Goal: Check status: Check status

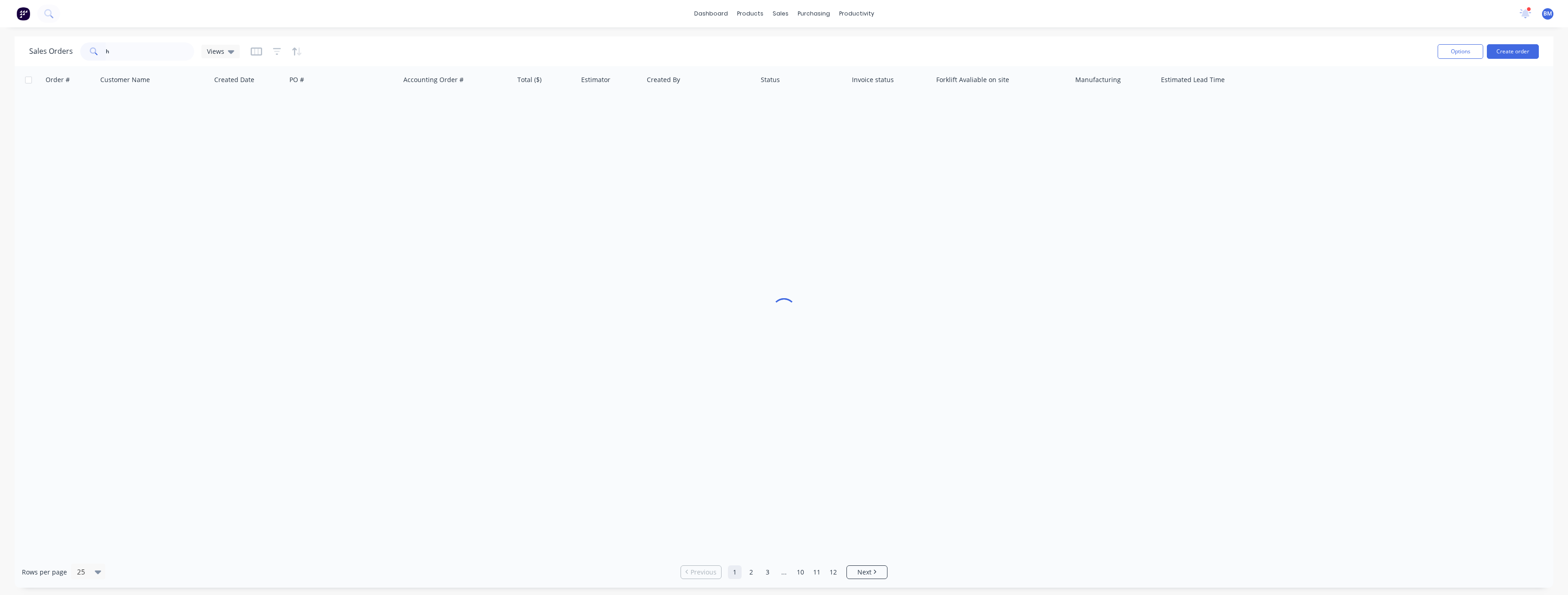
type input "h"
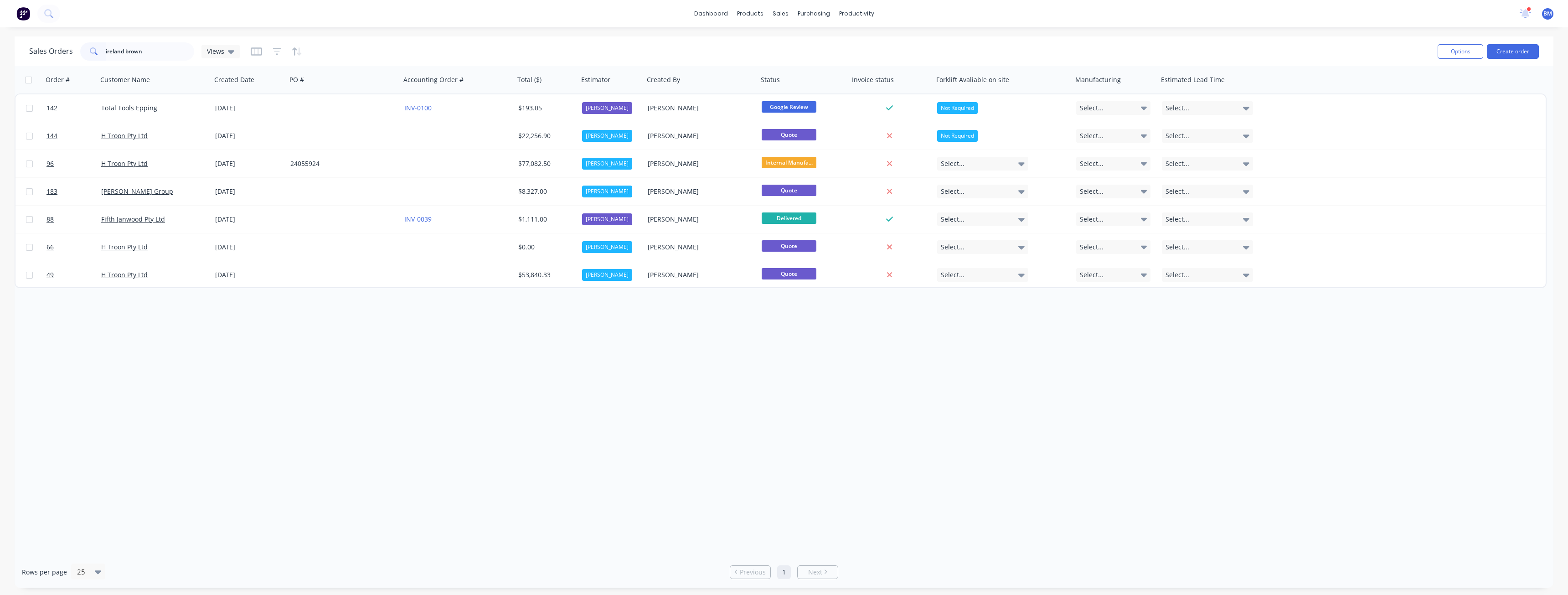
type input "ireland brown"
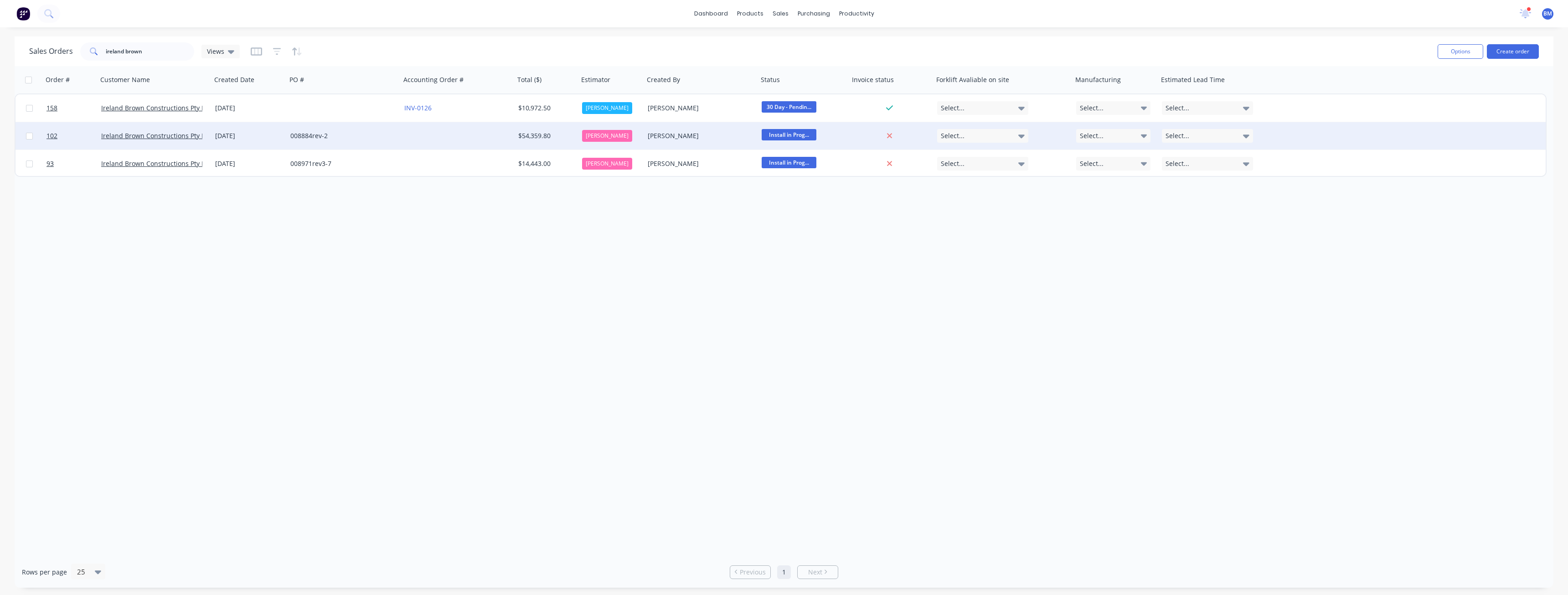
click at [371, 133] on div "008884rev-2" at bounding box center [341, 136] width 101 height 9
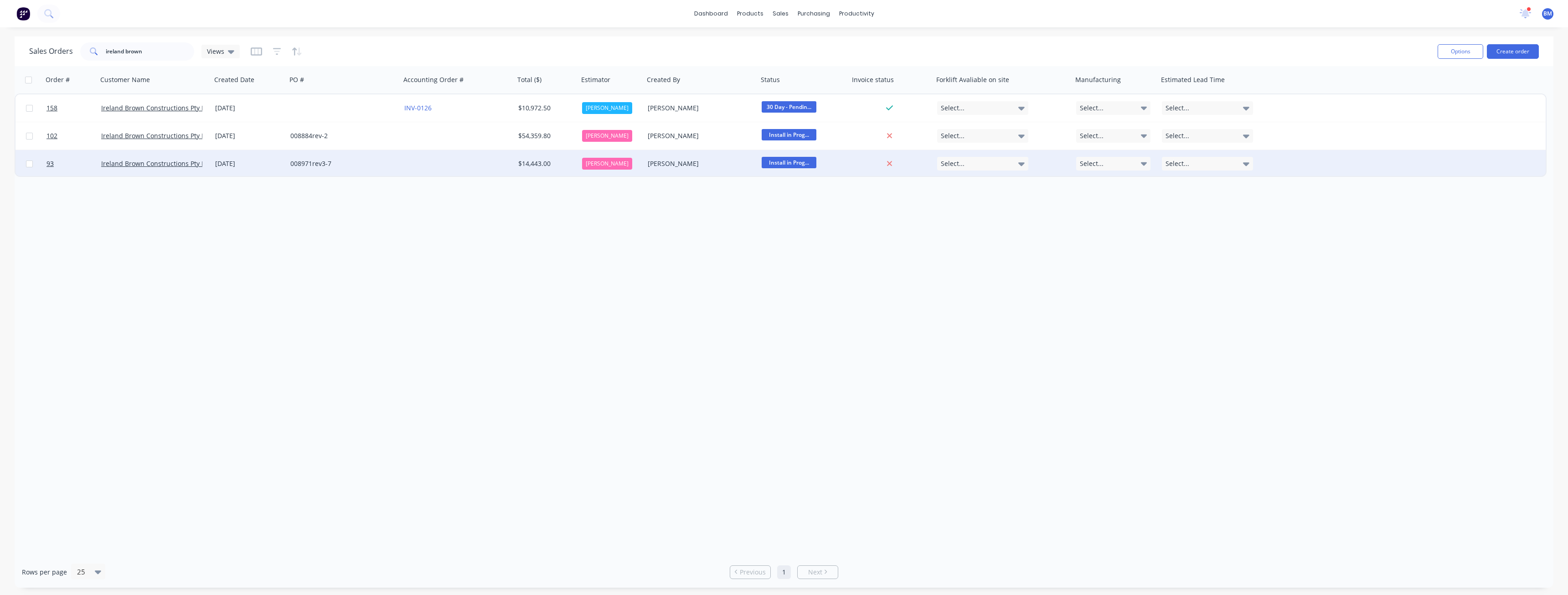
click at [455, 157] on div at bounding box center [457, 163] width 114 height 27
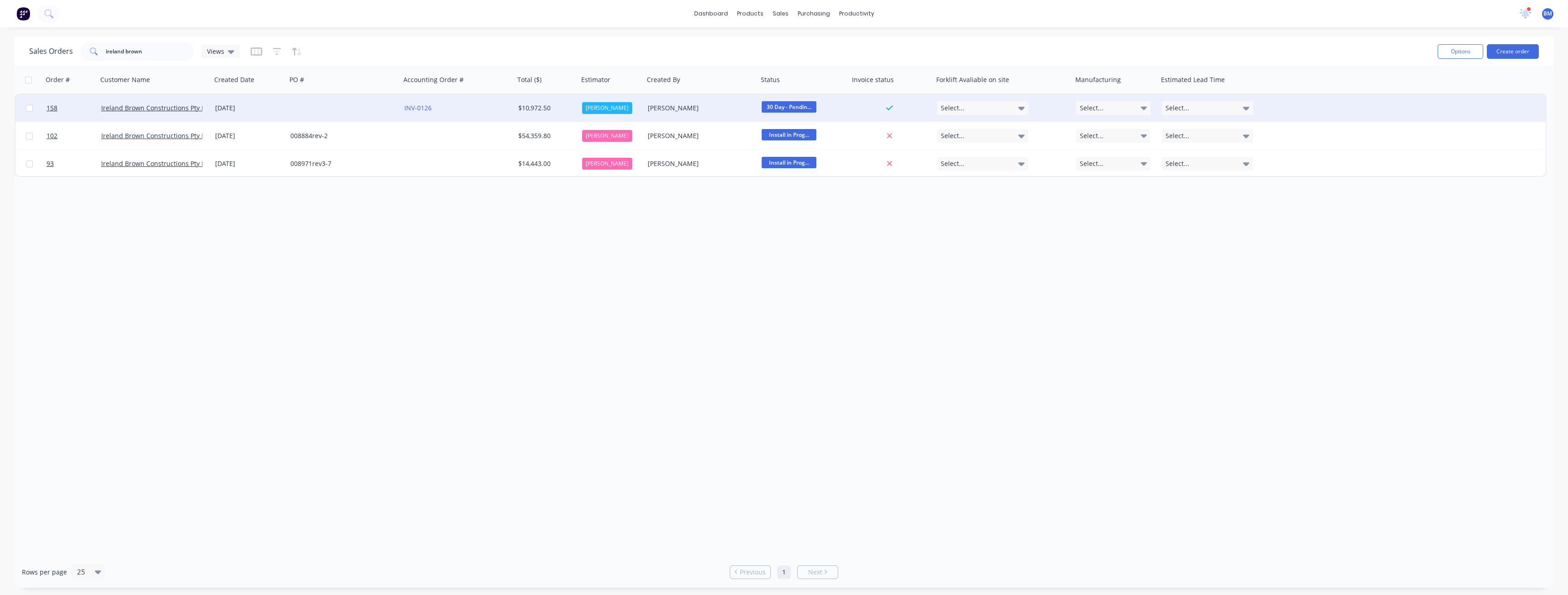
click at [342, 105] on div at bounding box center [343, 108] width 114 height 27
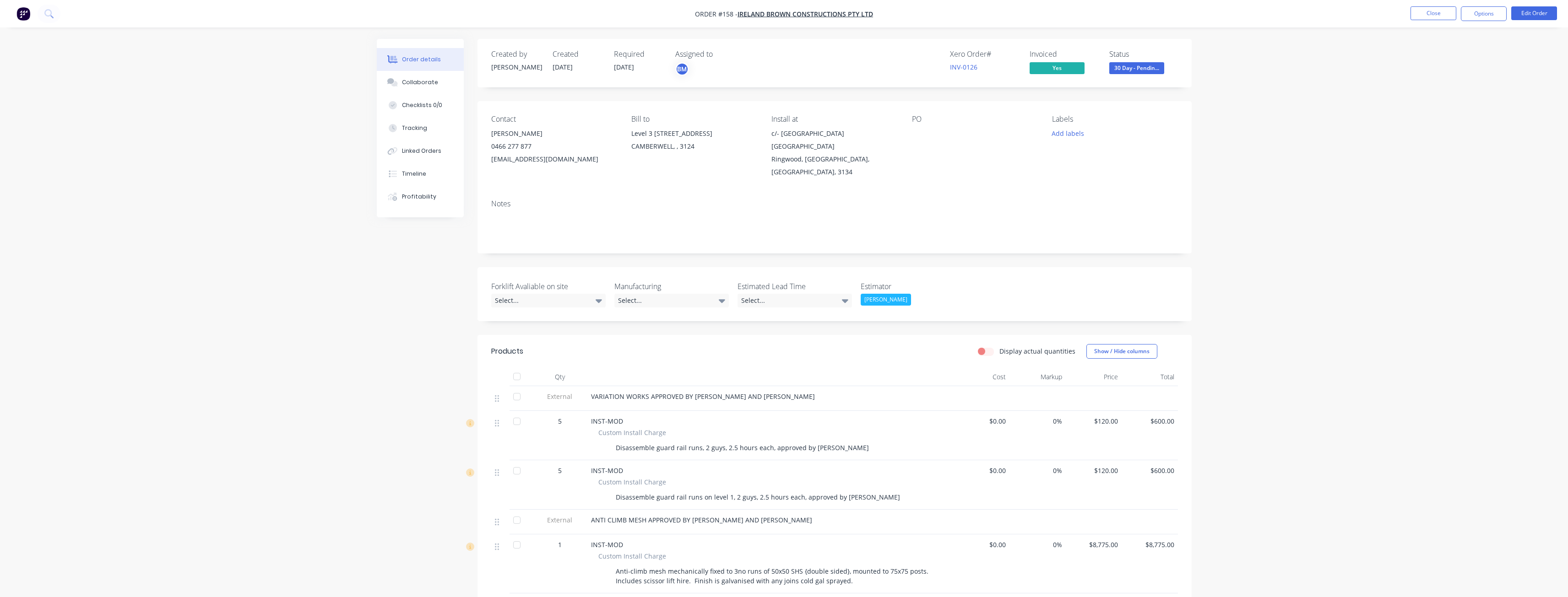
click at [327, 263] on div "Order details Collaborate Checklists 0/0 Tracking Linked Orders Timeline Profit…" at bounding box center [784, 378] width 1568 height 756
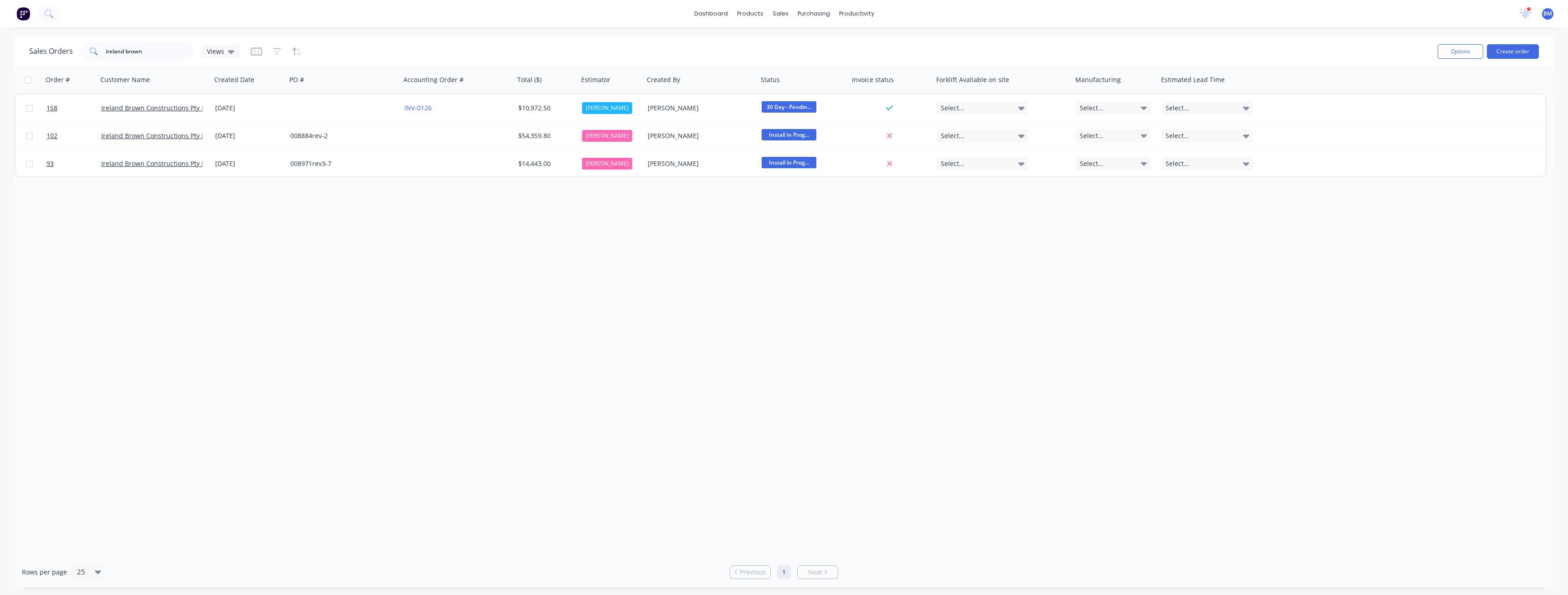
drag, startPoint x: 609, startPoint y: 273, endPoint x: 612, endPoint y: 280, distance: 7.6
click at [612, 278] on div "Order # Customer Name Created Date PO # Accounting Order # Total ($) Estimator …" at bounding box center [784, 311] width 1539 height 490
click at [523, 259] on div "Order # Customer Name Created Date PO # Accounting Order # Total ($) Estimator …" at bounding box center [784, 311] width 1539 height 490
click at [213, 426] on div "Order # Customer Name Created Date PO # Accounting Order # Total ($) Estimator …" at bounding box center [784, 311] width 1539 height 490
click at [399, 370] on div "Order # Customer Name Created Date PO # Accounting Order # Total ($) Estimator …" at bounding box center [784, 311] width 1539 height 490
